Goal: Task Accomplishment & Management: Complete application form

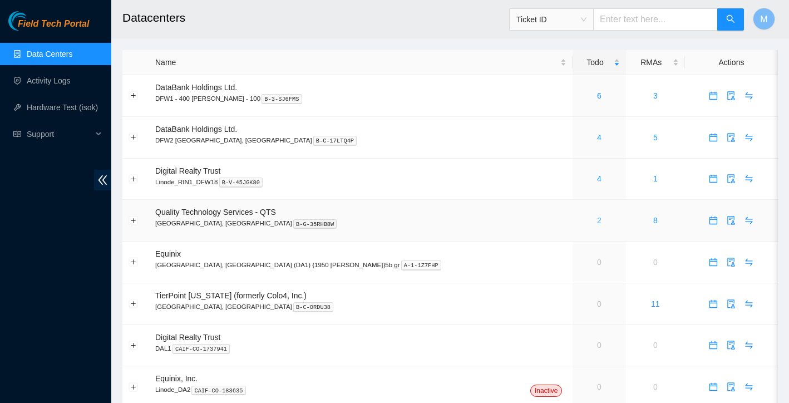
click at [597, 220] on link "2" at bounding box center [599, 220] width 4 height 9
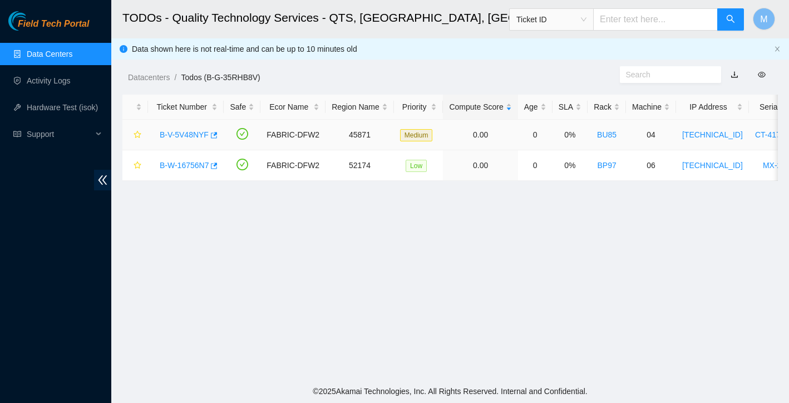
click at [186, 135] on link "B-V-5V48NYF" at bounding box center [184, 134] width 49 height 9
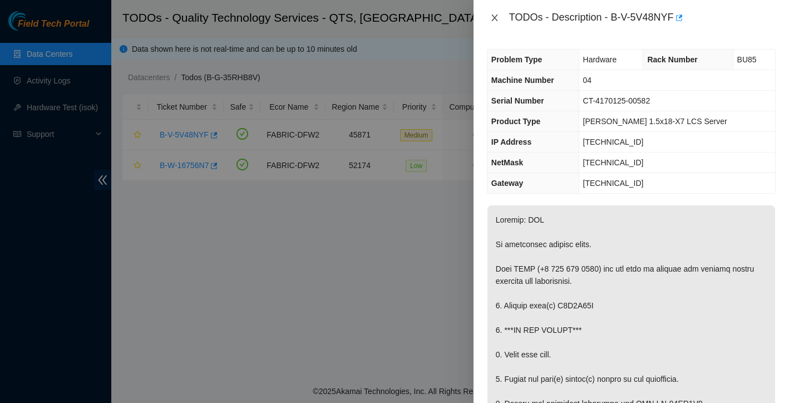
click at [491, 17] on icon "close" at bounding box center [494, 17] width 9 height 9
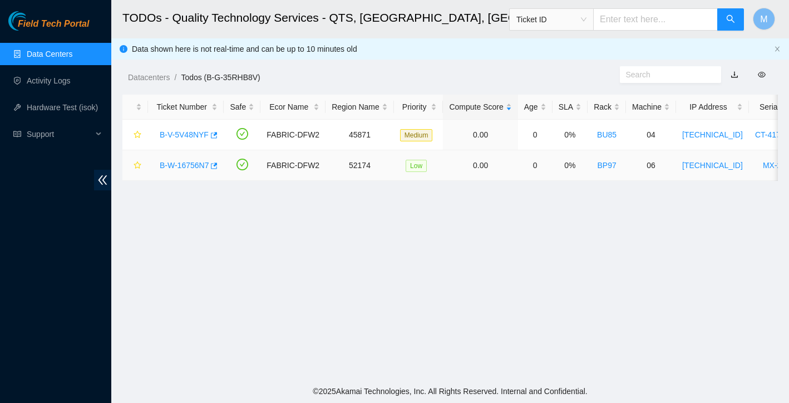
click at [188, 162] on link "B-W-16756N7" at bounding box center [184, 165] width 49 height 9
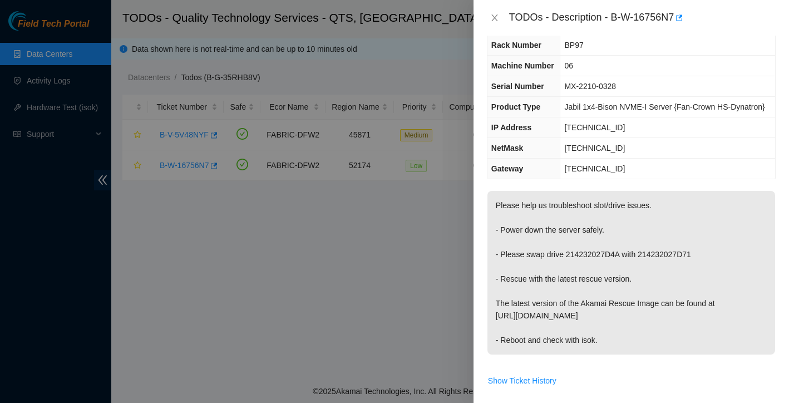
scroll to position [32, 0]
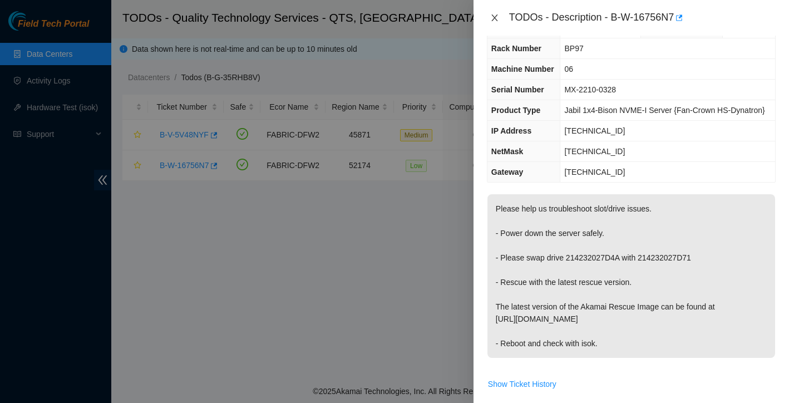
click at [494, 22] on icon "close" at bounding box center [494, 17] width 9 height 9
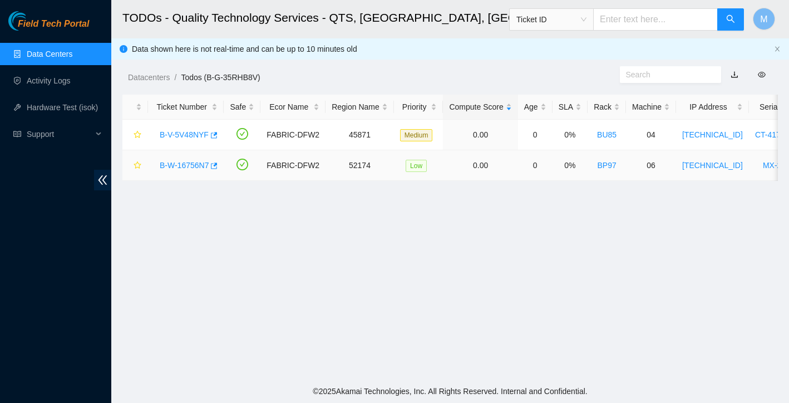
click at [187, 169] on link "B-W-16756N7" at bounding box center [184, 165] width 49 height 9
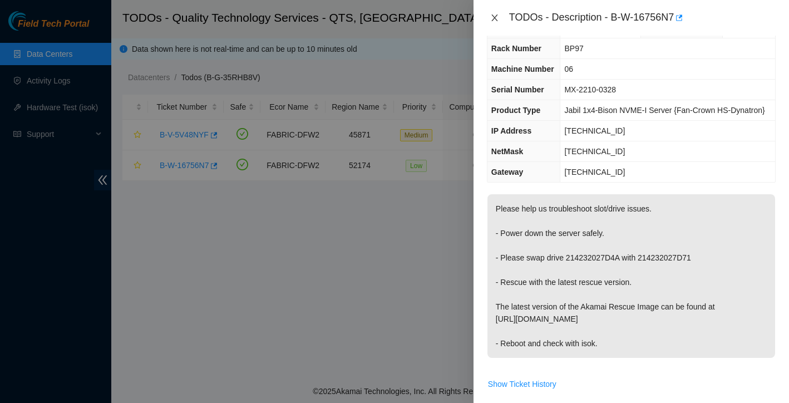
click at [494, 13] on button "Close" at bounding box center [495, 18] width 16 height 11
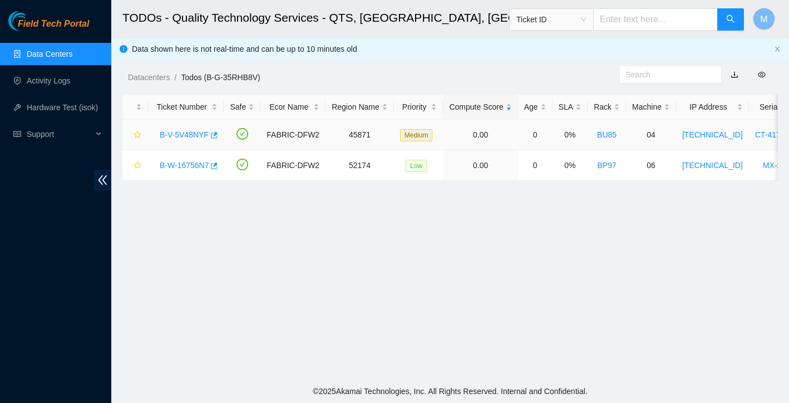
click at [176, 133] on link "B-V-5V48NYF" at bounding box center [184, 134] width 49 height 9
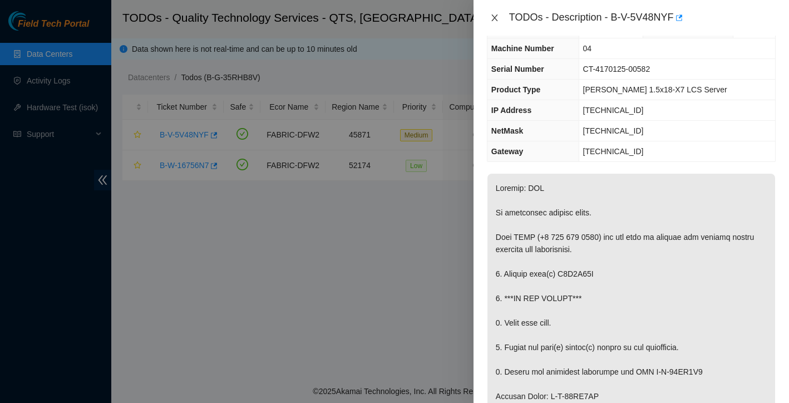
click at [492, 16] on icon "close" at bounding box center [494, 17] width 9 height 9
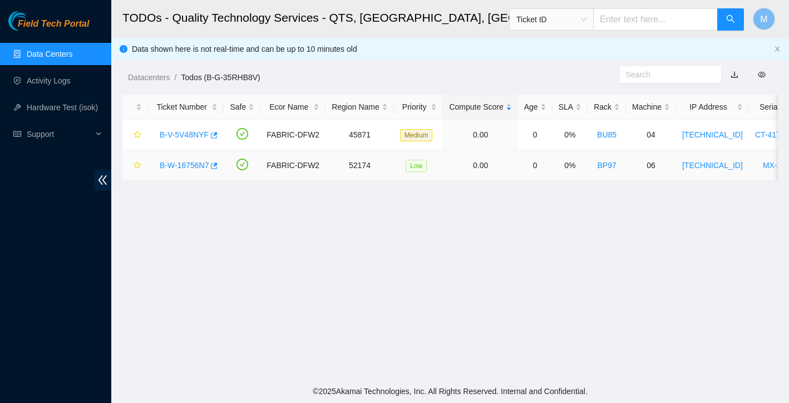
click at [181, 165] on link "B-W-16756N7" at bounding box center [184, 165] width 49 height 9
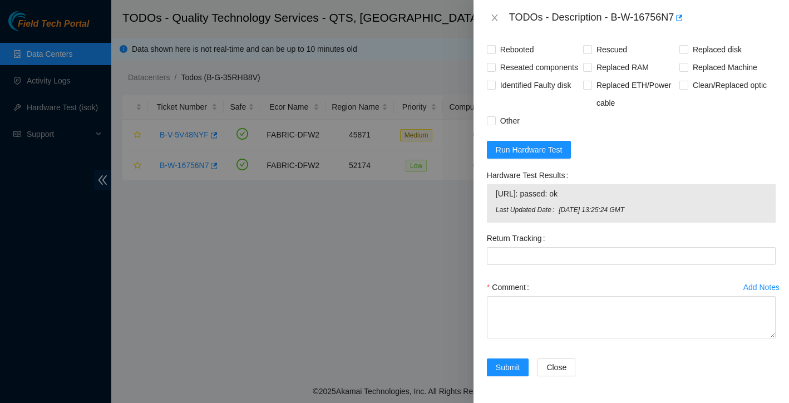
scroll to position [496, 0]
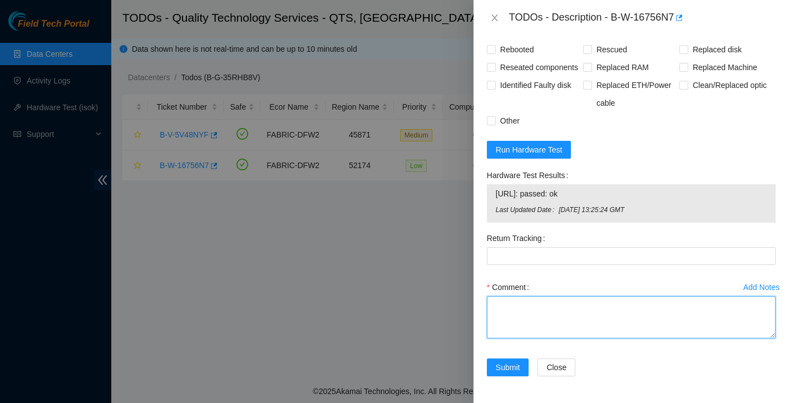
click at [544, 302] on textarea "Comment" at bounding box center [631, 317] width 289 height 42
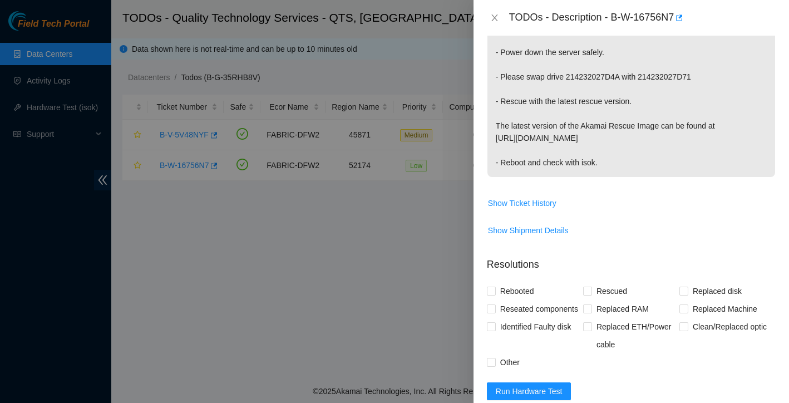
scroll to position [176, 0]
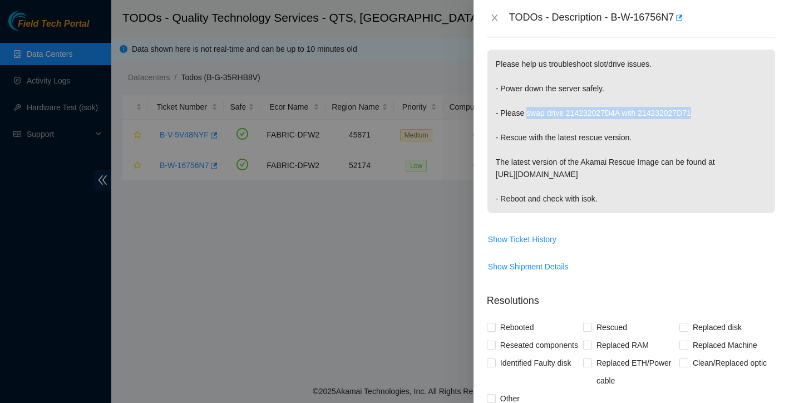
drag, startPoint x: 526, startPoint y: 139, endPoint x: 718, endPoint y: 140, distance: 191.4
click at [718, 140] on p "Please help us troubleshoot slot/drive issues. - Power down the server safely. …" at bounding box center [631, 132] width 288 height 164
copy p "swap drive 214232027D4A with 214232027D71"
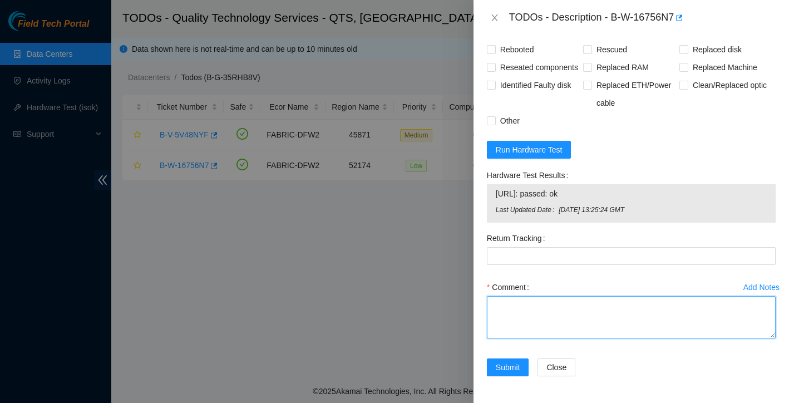
scroll to position [496, 0]
click at [563, 309] on textarea "Comment" at bounding box center [631, 317] width 289 height 42
paste textarea "swap drive 214232027D4A with 214232027D71"
click at [510, 307] on textarea "swap drive 214232027D4A with 214232027D71" at bounding box center [631, 317] width 289 height 42
click at [510, 306] on textarea "swap drive 214232027D4A with 214232027D71" at bounding box center [631, 317] width 289 height 42
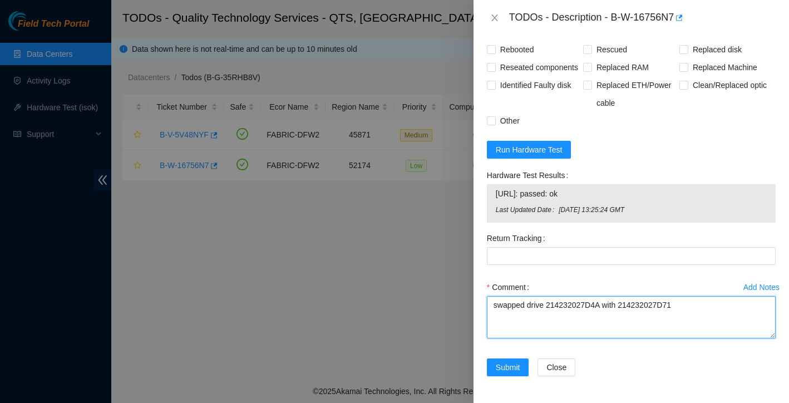
click at [545, 305] on textarea "swapped drive 214232027D4A with 214232027D71" at bounding box center [631, 317] width 289 height 42
click at [719, 308] on textarea "swapped drives 214232027D4A with 214232027D71" at bounding box center [631, 317] width 289 height 42
type textarea "swapped drives 214232027D4A with 214232027D71 rescued reconfigured isok"
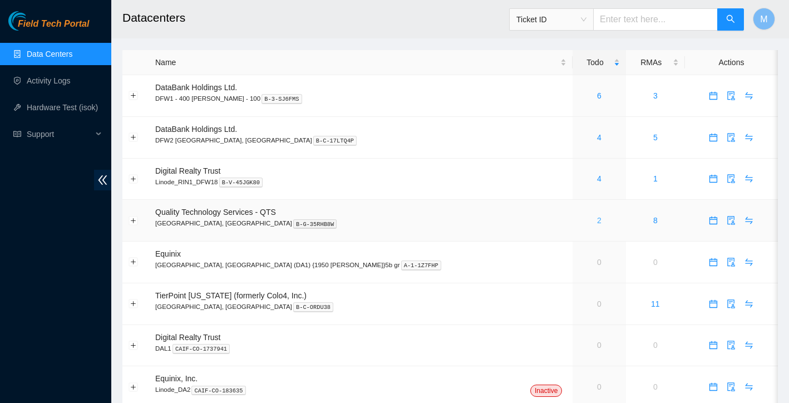
click at [597, 220] on link "2" at bounding box center [599, 220] width 4 height 9
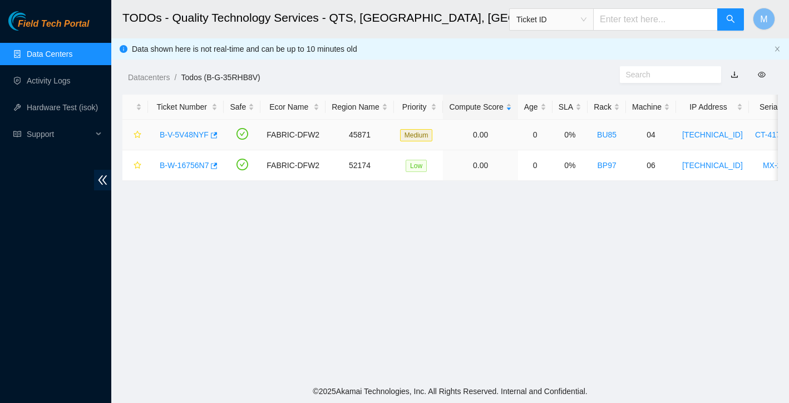
click at [180, 139] on link "B-V-5V48NYF" at bounding box center [184, 134] width 49 height 9
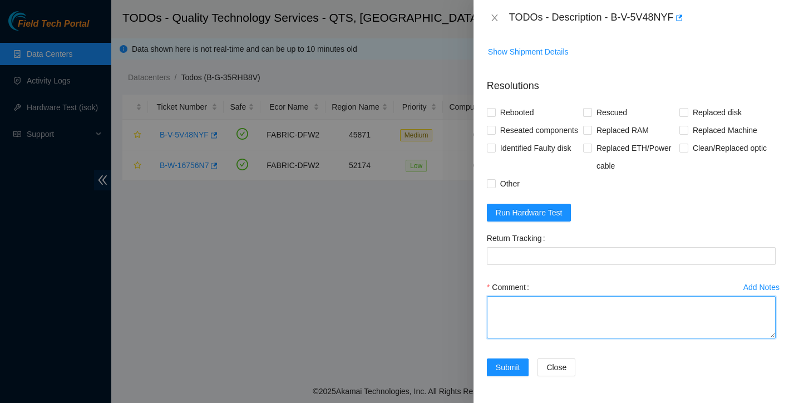
scroll to position [756, 0]
click at [539, 316] on textarea "Comment" at bounding box center [631, 317] width 289 height 42
paste textarea "screen /dev/tty.SLAB_USBtoUART 115200n8."
type textarea "s"
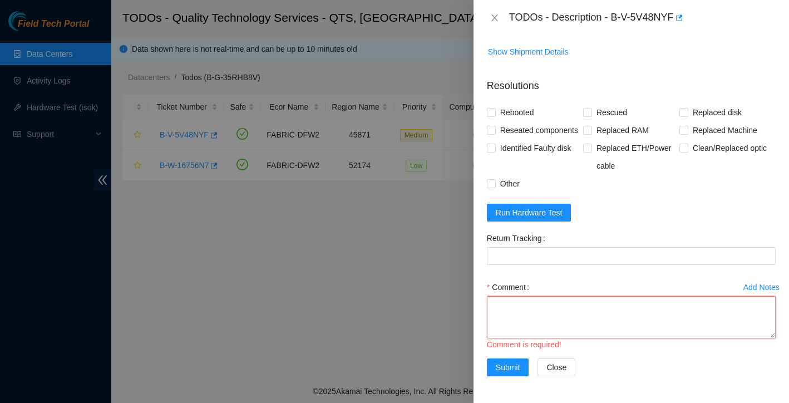
paste textarea "Ticket: New SN: Bad SN:"
drag, startPoint x: 612, startPoint y: 20, endPoint x: 676, endPoint y: 19, distance: 63.4
click at [676, 19] on div "TODOs - Description - B-V-5V48NYF" at bounding box center [642, 18] width 267 height 18
click at [620, 18] on div "TODOs - Description - B-V-5V48NYF" at bounding box center [642, 18] width 267 height 18
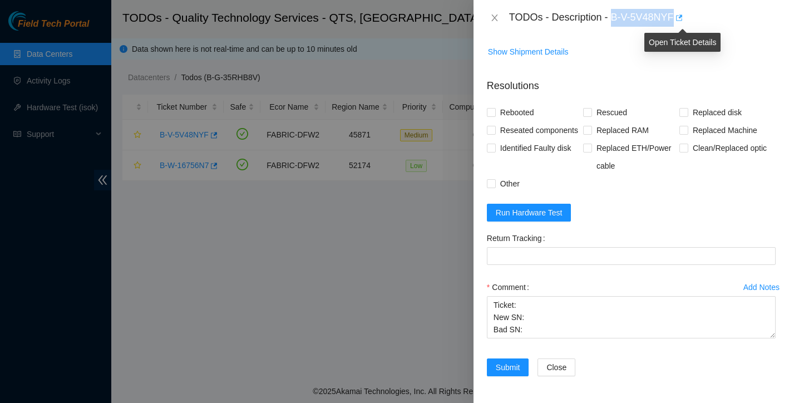
drag, startPoint x: 614, startPoint y: 17, endPoint x: 682, endPoint y: 17, distance: 67.3
click at [682, 17] on div "TODOs - Description - B-V-5V48NYF" at bounding box center [642, 18] width 267 height 18
copy div "B-V-5V48NYF"
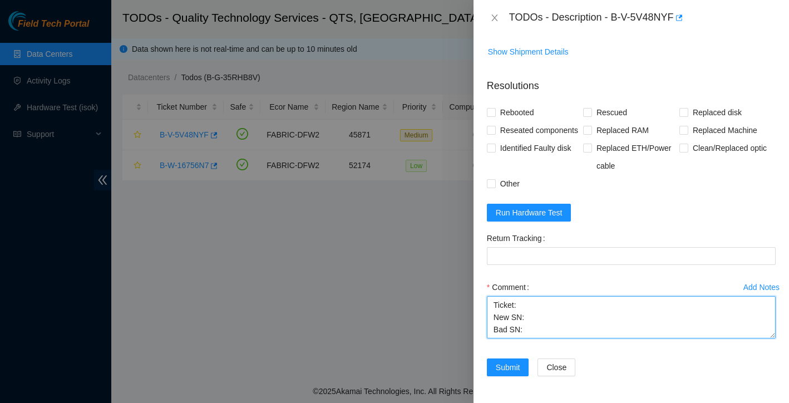
click at [540, 303] on textarea "Ticket: New SN: Bad SN:" at bounding box center [631, 317] width 289 height 42
paste textarea "B-V-5V48NYF"
click at [550, 321] on textarea "Ticket: B-V-5V48NYF New SN: Bad SN:" at bounding box center [631, 317] width 289 height 42
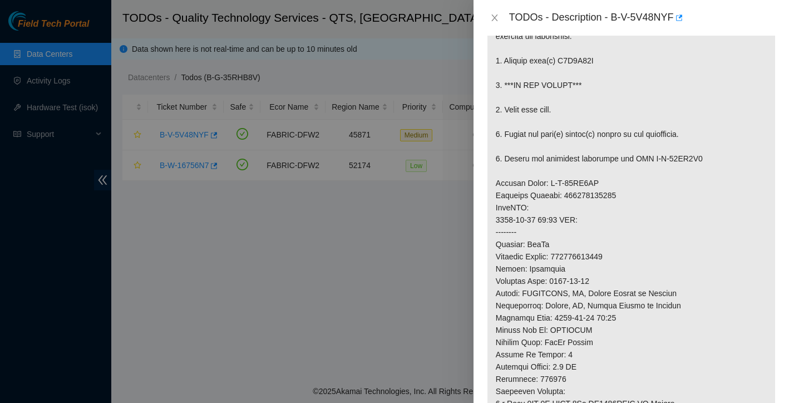
scroll to position [238, 0]
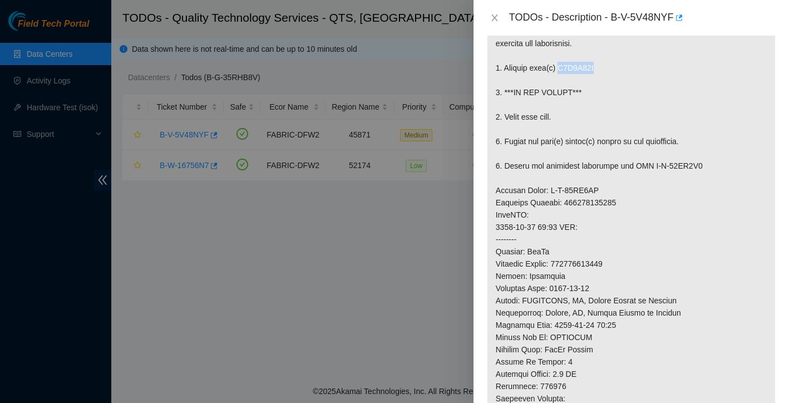
drag, startPoint x: 562, startPoint y: 69, endPoint x: 611, endPoint y: 69, distance: 49.0
click at [611, 69] on p at bounding box center [631, 233] width 288 height 531
copy p "S1Z2F38P"
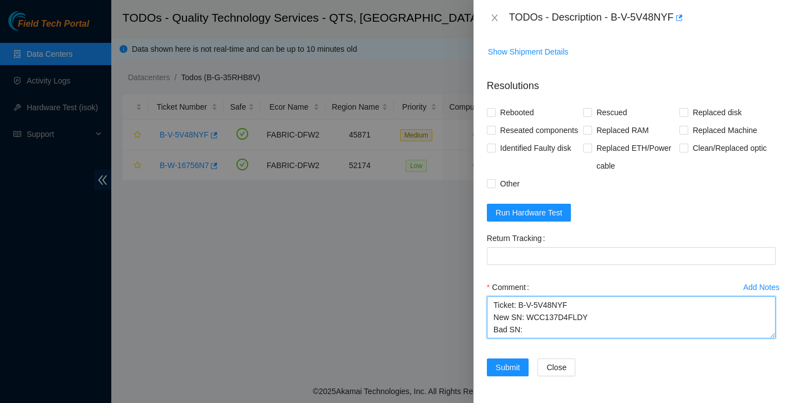
scroll to position [756, 0]
click at [563, 329] on textarea "Ticket: B-V-5V48NYF New SN: WCC137D4FLDY Bad SN:" at bounding box center [631, 317] width 289 height 42
paste textarea "S1Z2F38P"
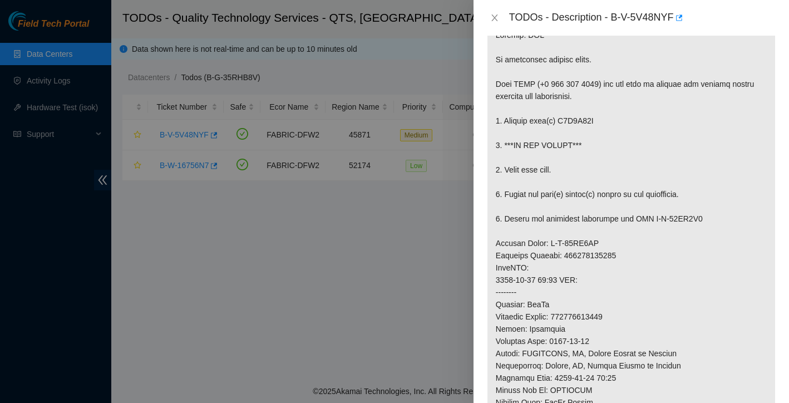
scroll to position [267, 0]
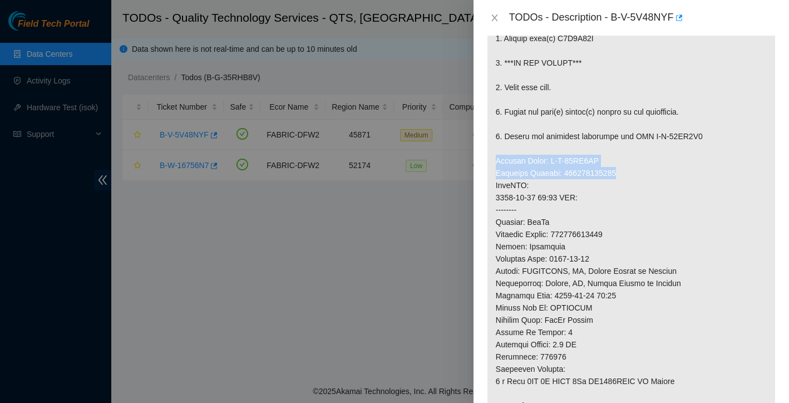
drag, startPoint x: 496, startPoint y: 161, endPoint x: 624, endPoint y: 169, distance: 128.2
click at [624, 169] on p at bounding box center [631, 203] width 288 height 531
copy p "Service Order: B-W-15TS8NW Tracking Numbers: 463470054908"
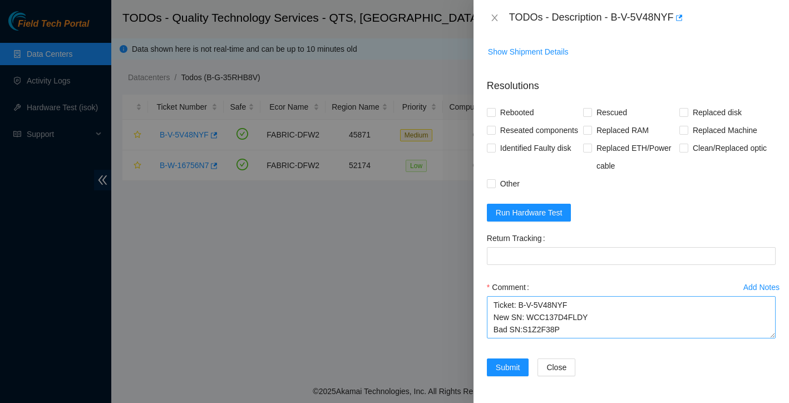
scroll to position [756, 0]
click at [568, 317] on textarea "Ticket: B-V-5V48NYF New SN: WCC137D4FLDY Bad SN:S1Z2F38P" at bounding box center [631, 317] width 289 height 42
paste textarea "Service Order: B-W-15TS8NW Tracking Numbers: 463470054908"
click at [495, 316] on textarea "Ticket: B-V-5V48NYF New SN: WCC137D4FLDY Bad SN:S1Z2F38P Service Order: B-W-15T…" at bounding box center [631, 317] width 289 height 42
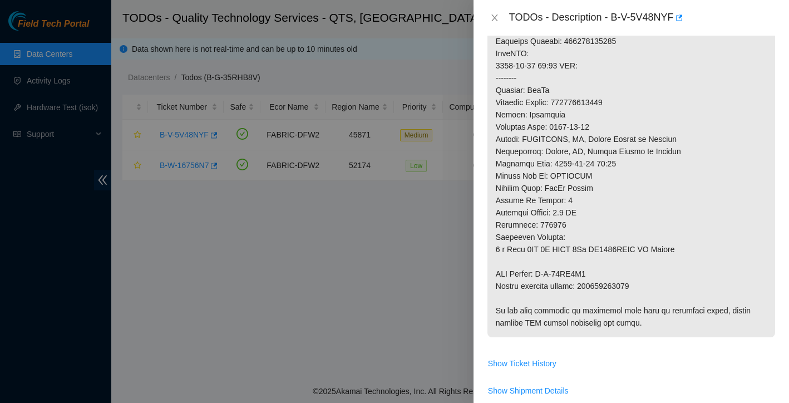
scroll to position [387, 0]
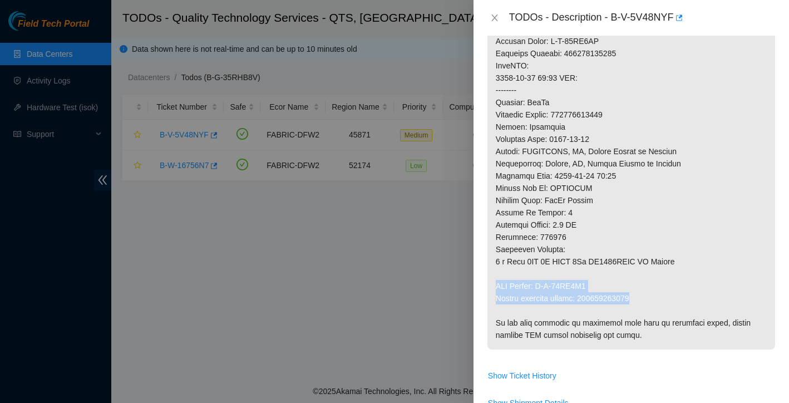
drag, startPoint x: 497, startPoint y: 285, endPoint x: 644, endPoint y: 298, distance: 147.5
click at [644, 298] on p at bounding box center [631, 84] width 288 height 531
copy p "RMA Return: B-W-15TS8O5 Return tracking number: 463470054919"
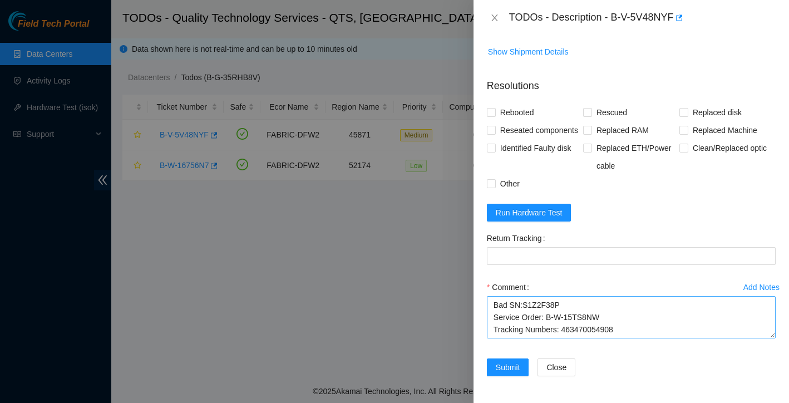
scroll to position [756, 0]
click at [631, 310] on textarea "Ticket: B-V-5V48NYF New SN: WCC137D4FLDY Bad SN:S1Z2F38P Service Order: B-W-15T…" at bounding box center [631, 317] width 289 height 42
paste textarea "RMA Return: B-W-15TS8O5 Return tracking number: 463470054919"
drag, startPoint x: 584, startPoint y: 314, endPoint x: 643, endPoint y: 313, distance: 59.5
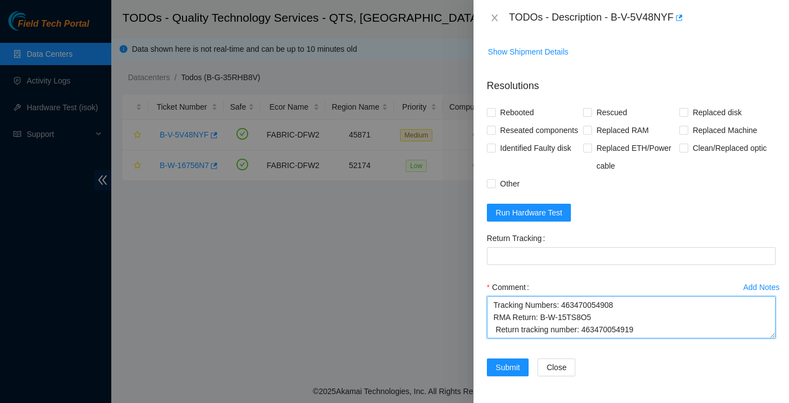
click at [643, 313] on textarea "Ticket: B-V-5V48NYF New SN: WCC137D4FLDY Bad SN:S1Z2F38P Service Order: B-W-15T…" at bounding box center [631, 317] width 289 height 42
type textarea "Ticket: B-V-5V48NYF New SN: WCC137D4FLDY Bad SN:S1Z2F38P Service Order: B-W-15T…"
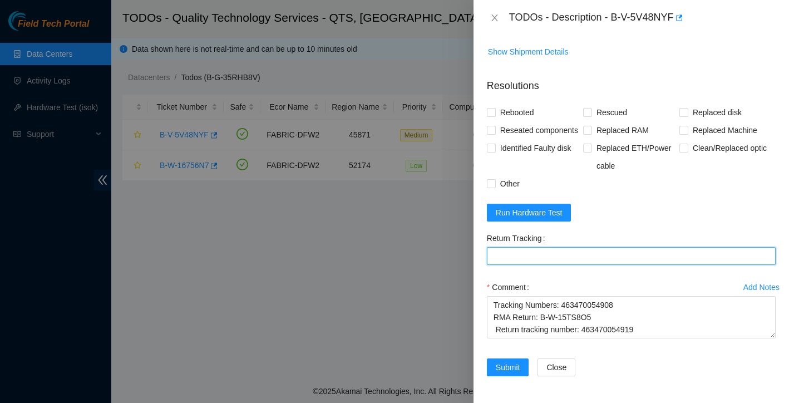
click at [592, 262] on Tracking "Return Tracking" at bounding box center [631, 256] width 289 height 18
paste Tracking "463470054919"
type Tracking "463470054919"
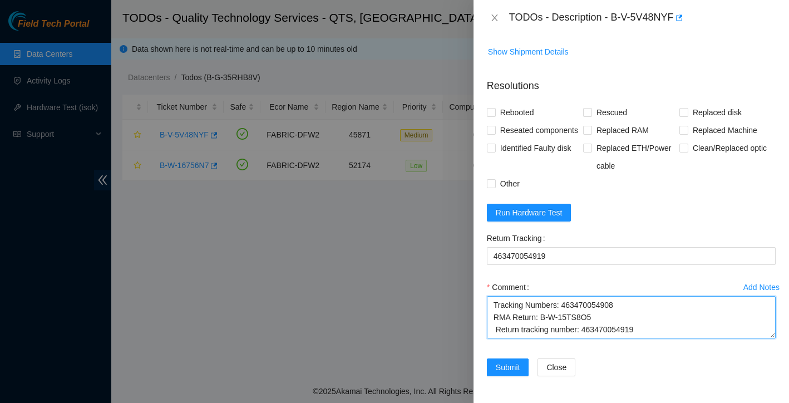
click at [496, 313] on textarea "Ticket: B-V-5V48NYF New SN: WCC137D4FLDY Bad SN:S1Z2F38P Service Order: B-W-15T…" at bounding box center [631, 317] width 289 height 42
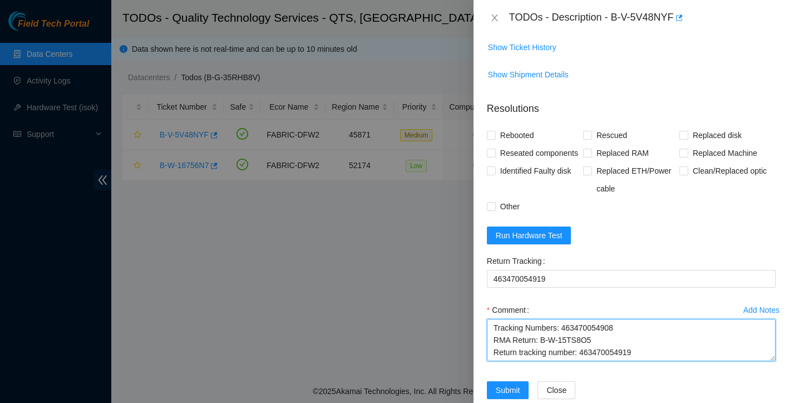
scroll to position [86, 0]
drag, startPoint x: 492, startPoint y: 346, endPoint x: 617, endPoint y: 399, distance: 134.9
click at [617, 399] on form "Resolutions Rebooted Rescued Replaced disk Reseated components Replaced RAM Rep…" at bounding box center [631, 252] width 289 height 320
type textarea "Ticket: B-V-5V48NYF New SN: WCC137D4FLDY Bad SN:S1Z2F38P Service Order: B-W-15T…"
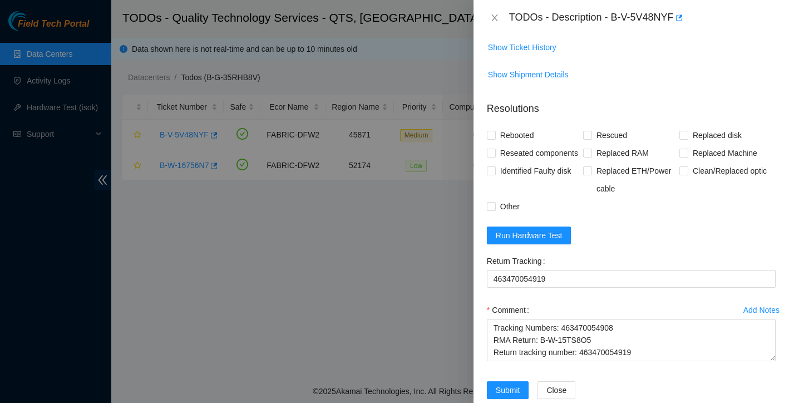
click at [586, 319] on div "Comment" at bounding box center [631, 310] width 289 height 18
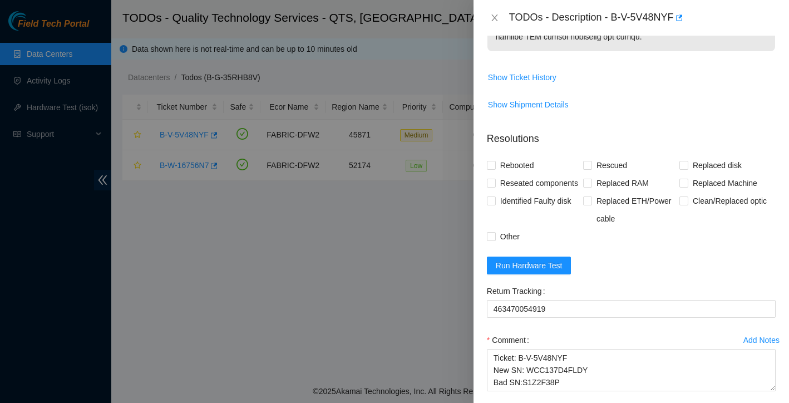
scroll to position [647, 0]
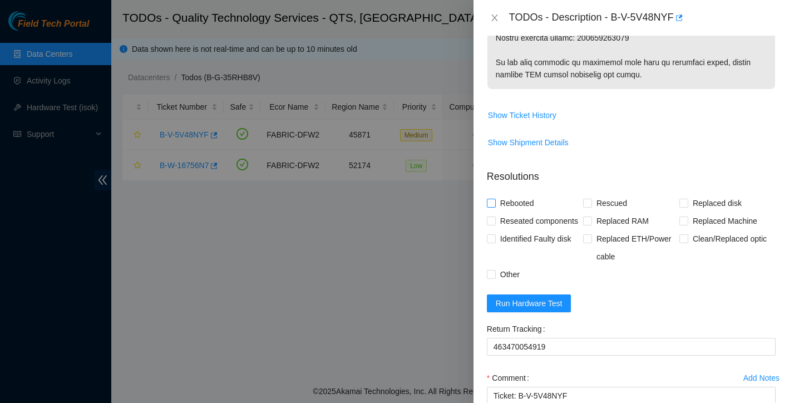
click at [488, 202] on input "Rebooted" at bounding box center [491, 203] width 8 height 8
checkbox input "true"
click at [690, 203] on span "Replaced disk" at bounding box center [717, 203] width 58 height 18
click at [687, 203] on input "Replaced disk" at bounding box center [683, 203] width 8 height 8
checkbox input "true"
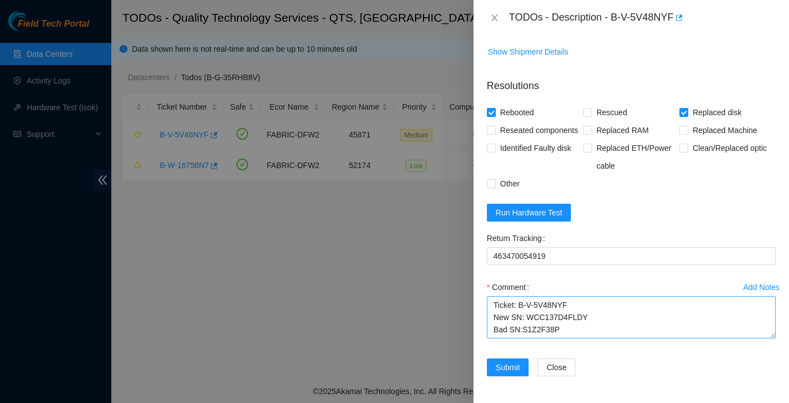
scroll to position [754, 0]
click at [494, 305] on textarea "Ticket: B-V-5V48NYF New SN: WCC137D4FLDY Bad SN:S1Z2F38P Service Order: B-W-15T…" at bounding box center [631, 317] width 289 height 42
click at [505, 304] on textarea "Ticket: B-V-5V48NYF New SN: WCC137D4FLDY Bad SN:S1Z2F38P Service Order: B-W-15T…" at bounding box center [631, 317] width 289 height 42
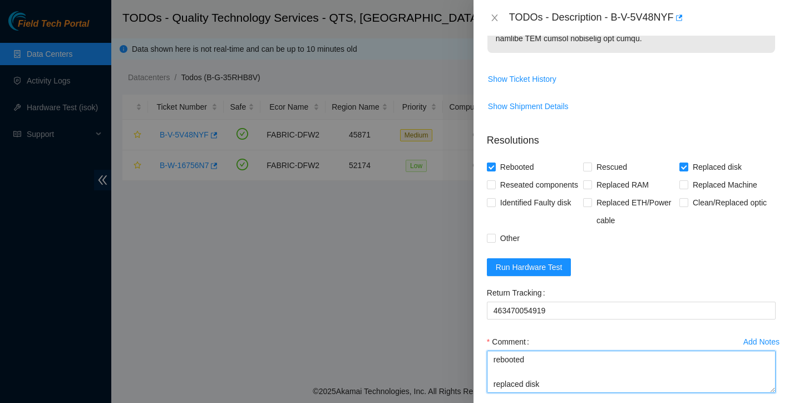
scroll to position [708, 0]
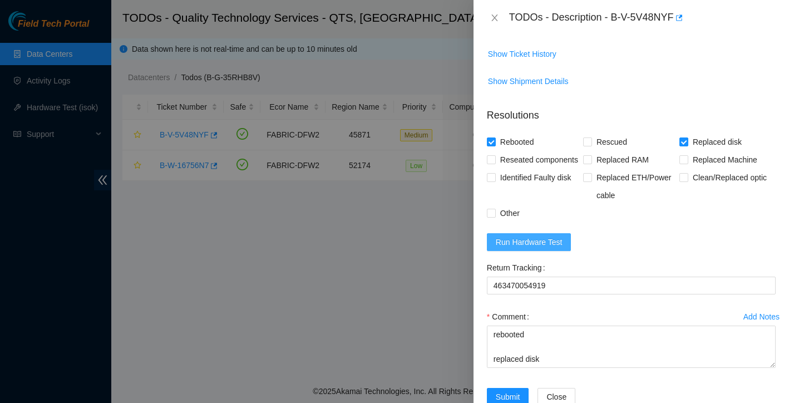
click at [536, 248] on span "Run Hardware Test" at bounding box center [529, 242] width 67 height 12
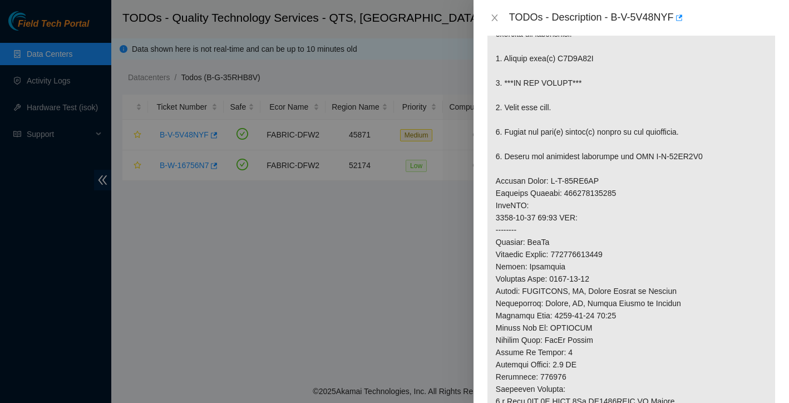
scroll to position [248, 0]
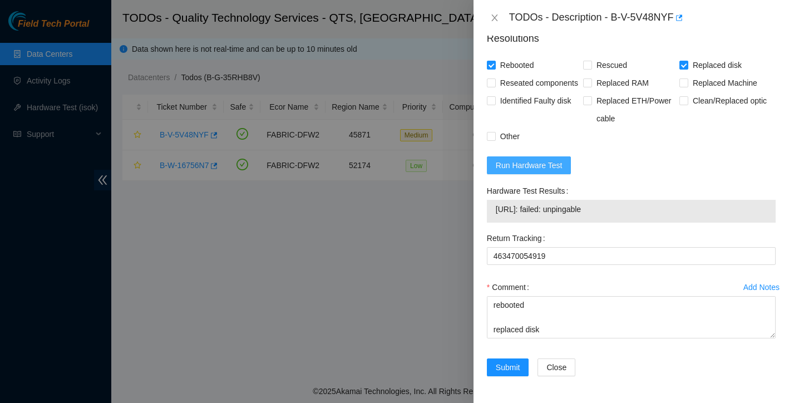
click at [563, 161] on span "Run Hardware Test" at bounding box center [529, 165] width 67 height 12
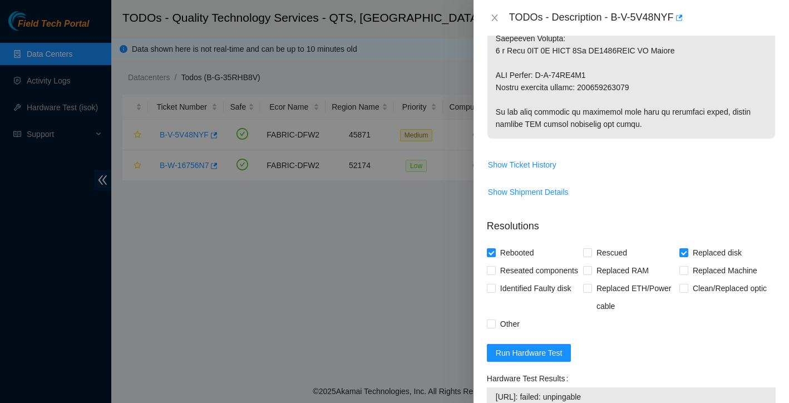
scroll to position [774, 0]
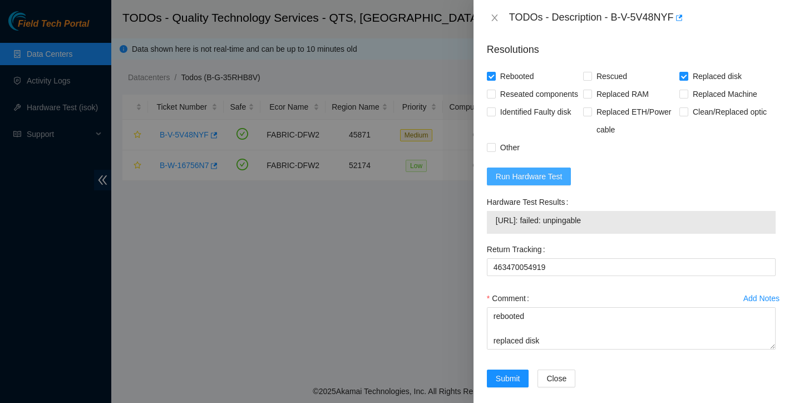
click at [559, 185] on button "Run Hardware Test" at bounding box center [529, 176] width 85 height 18
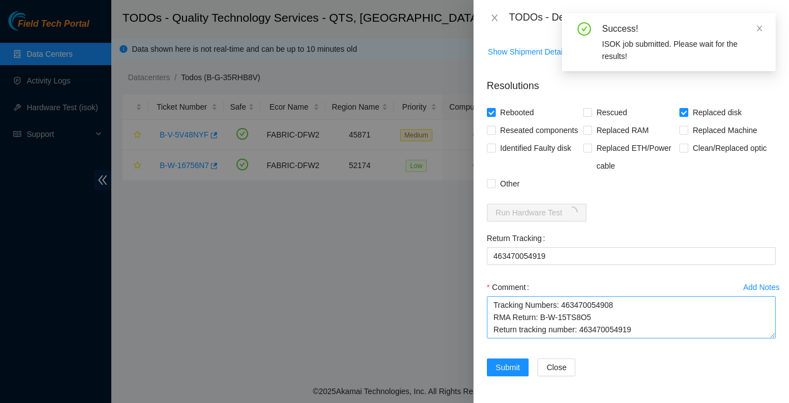
scroll to position [226, 0]
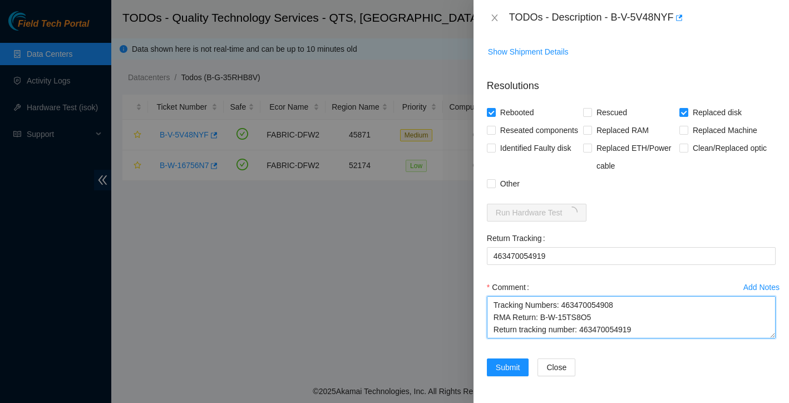
drag, startPoint x: 583, startPoint y: 313, endPoint x: 644, endPoint y: 308, distance: 62.0
click at [644, 308] on textarea "rebooted replaced disk rescued reconfigured isok: Ticket: B-V-5V48NYF New SN: W…" at bounding box center [631, 317] width 289 height 42
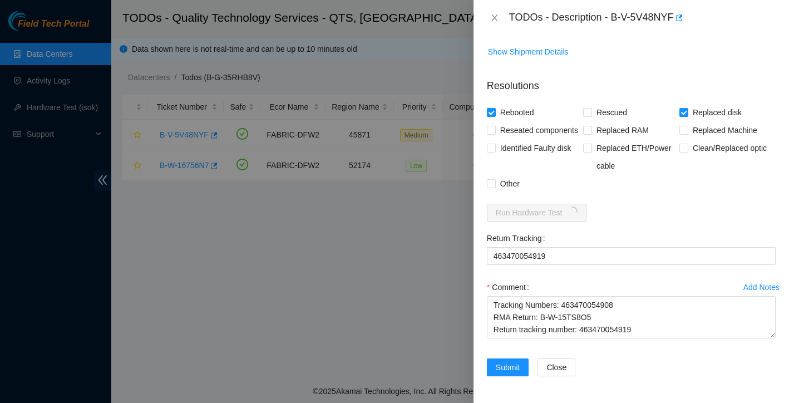
click at [588, 278] on div "Comment" at bounding box center [631, 287] width 289 height 18
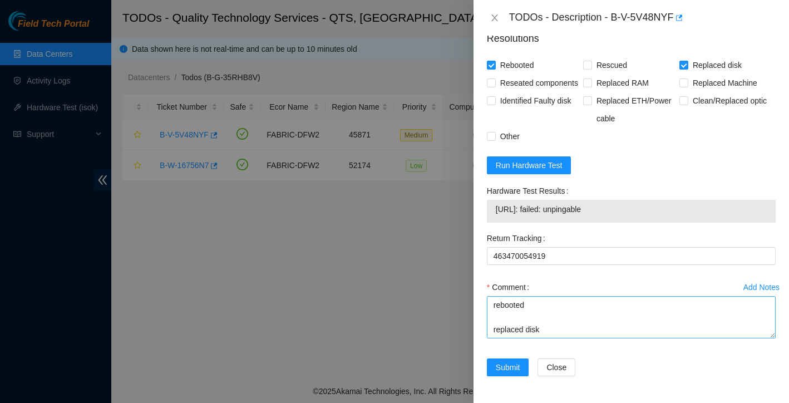
scroll to position [793, 0]
click at [496, 312] on textarea "rebooted replaced disk rescued reconfigured isok: Ticket: B-V-5V48NYF New SN: W…" at bounding box center [631, 317] width 289 height 42
click at [525, 314] on textarea "found with no video rebooted replaced disk rescued reconfigured isok: Ticket: B…" at bounding box center [631, 317] width 289 height 42
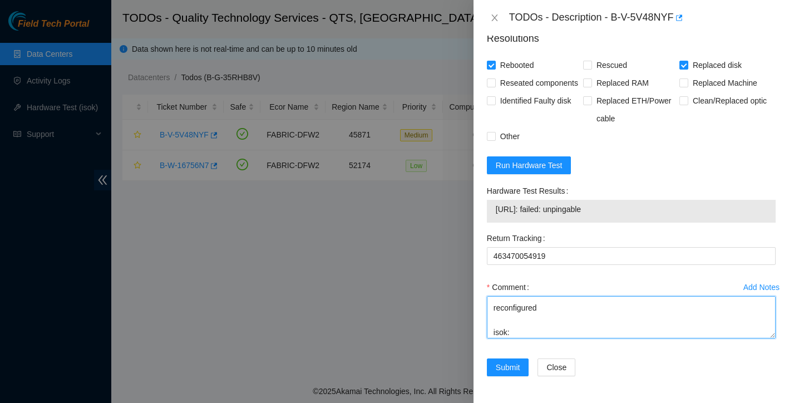
drag, startPoint x: 546, startPoint y: 308, endPoint x: 490, endPoint y: 299, distance: 56.3
click at [490, 299] on textarea "found with no video rebooted replaced disk reconfigured isok: Ticket: B-V-5V48N…" at bounding box center [631, 317] width 289 height 42
click at [499, 316] on textarea "found with no video rebooted replaced disk isok: Ticket: B-V-5V48NYF New SN: WC…" at bounding box center [631, 317] width 289 height 42
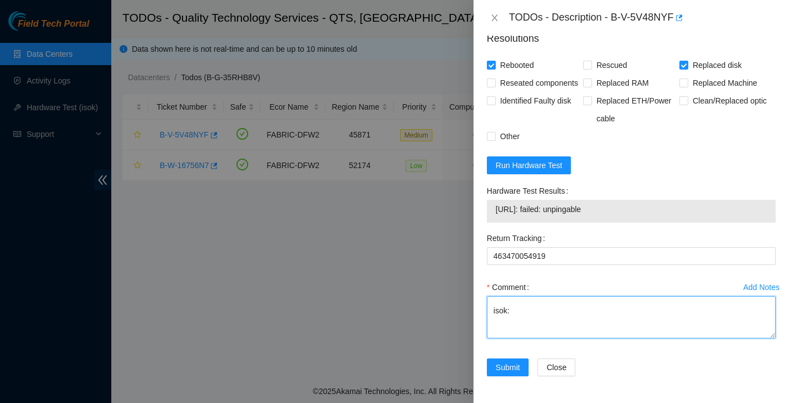
click at [525, 305] on textarea "found with no video rebooted replaced disk isok: Ticket: B-V-5V48NYF New SN: WC…" at bounding box center [631, 317] width 289 height 42
type textarea "found with no video rebooted replaced disk isok: unpingable, server has no vide…"
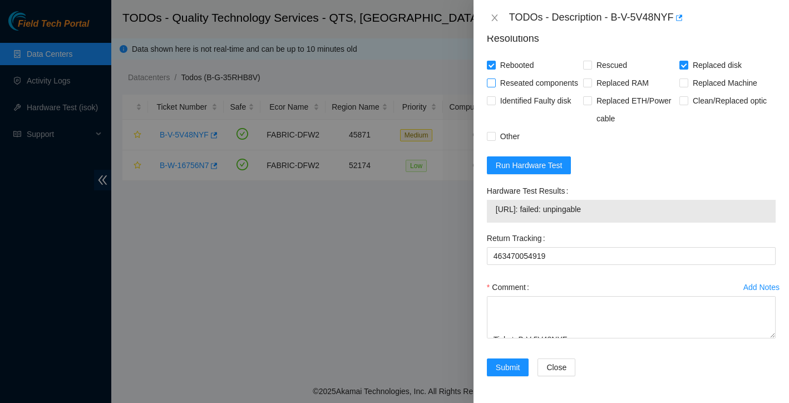
click at [493, 78] on input "Reseated components" at bounding box center [491, 82] width 8 height 8
checkbox input "true"
click at [490, 137] on input "Other" at bounding box center [491, 136] width 8 height 8
checkbox input "true"
click at [507, 367] on span "Submit" at bounding box center [508, 367] width 24 height 12
